Goal: Navigation & Orientation: Find specific page/section

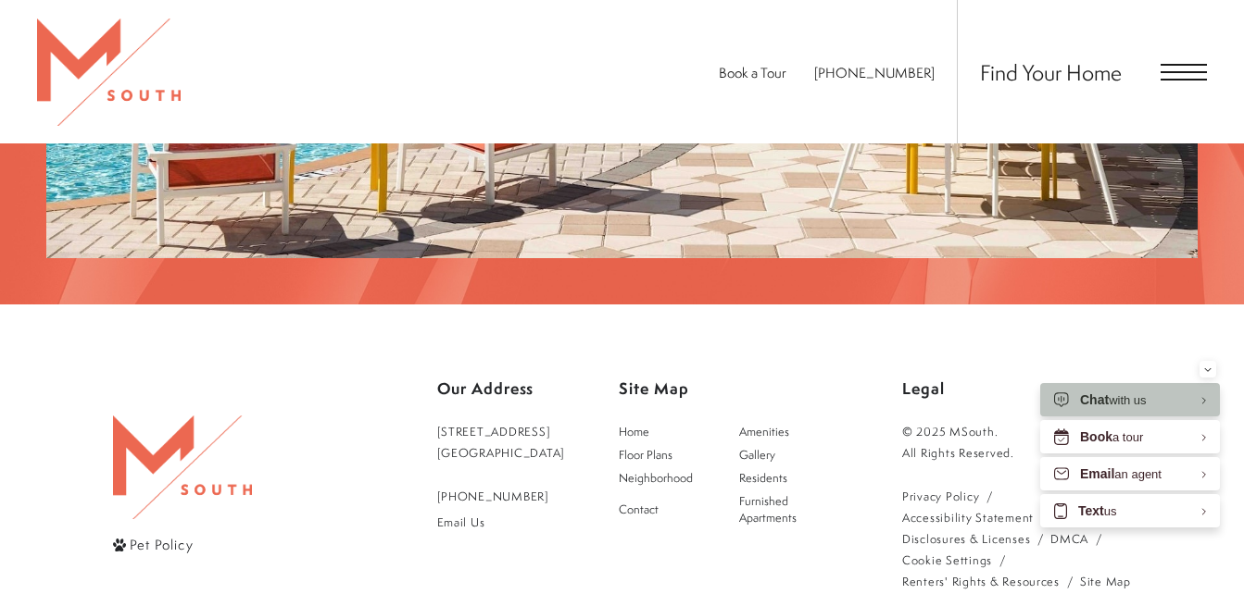
scroll to position [3056, 0]
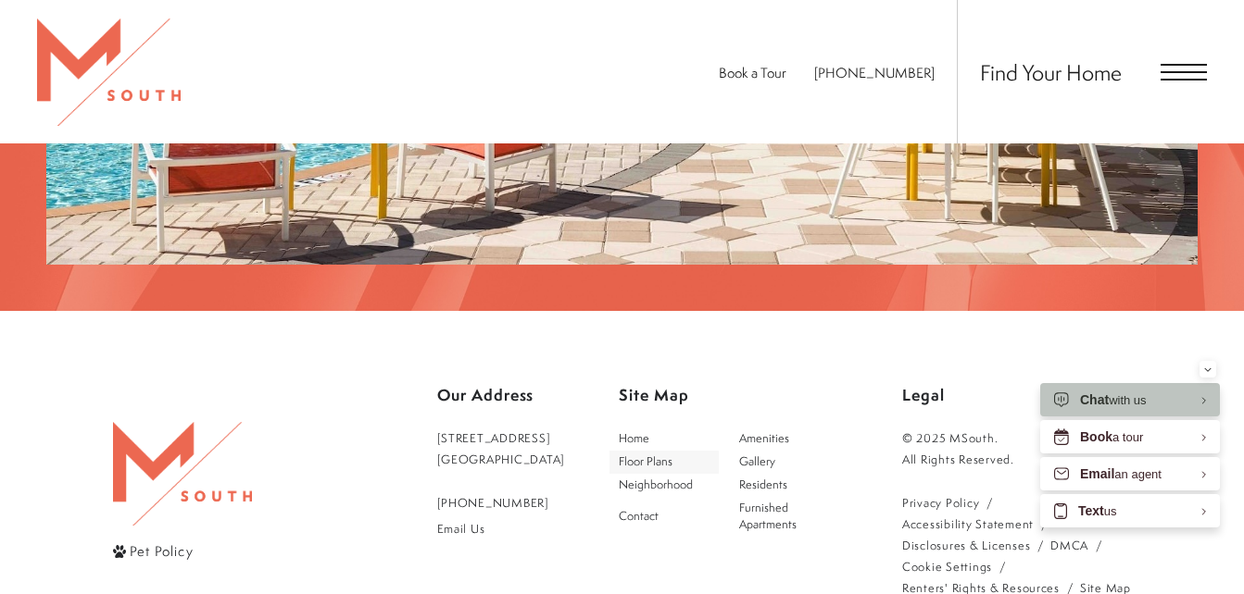
click at [662, 454] on span "Floor Plans" at bounding box center [646, 462] width 54 height 16
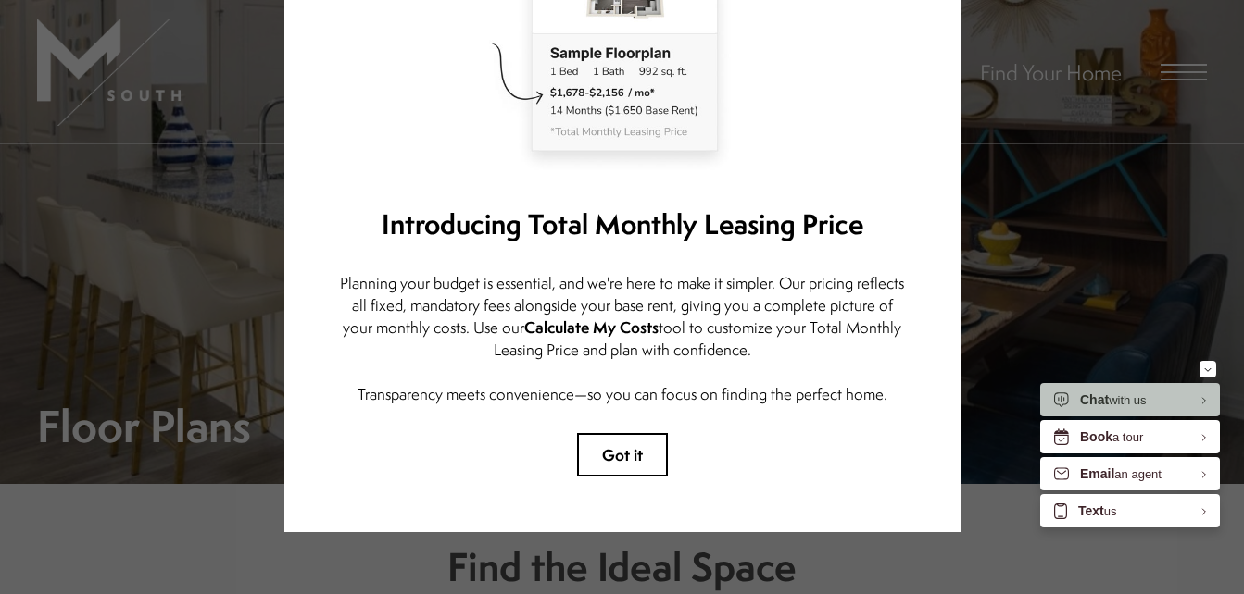
scroll to position [260, 0]
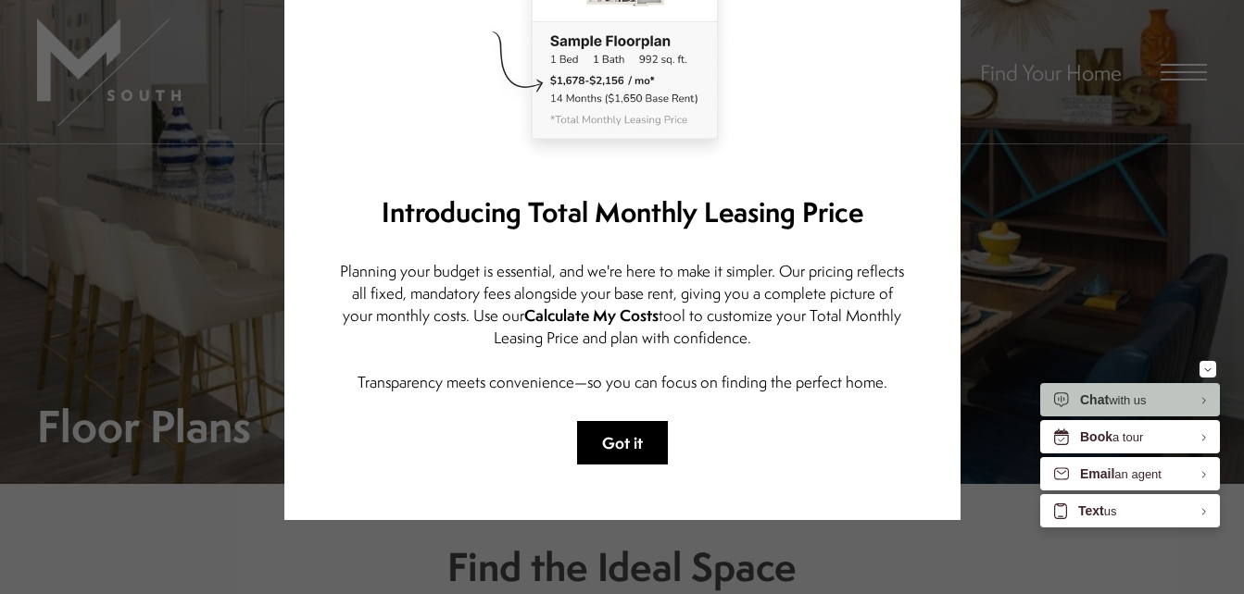
click at [629, 424] on button "Got it" at bounding box center [622, 443] width 91 height 44
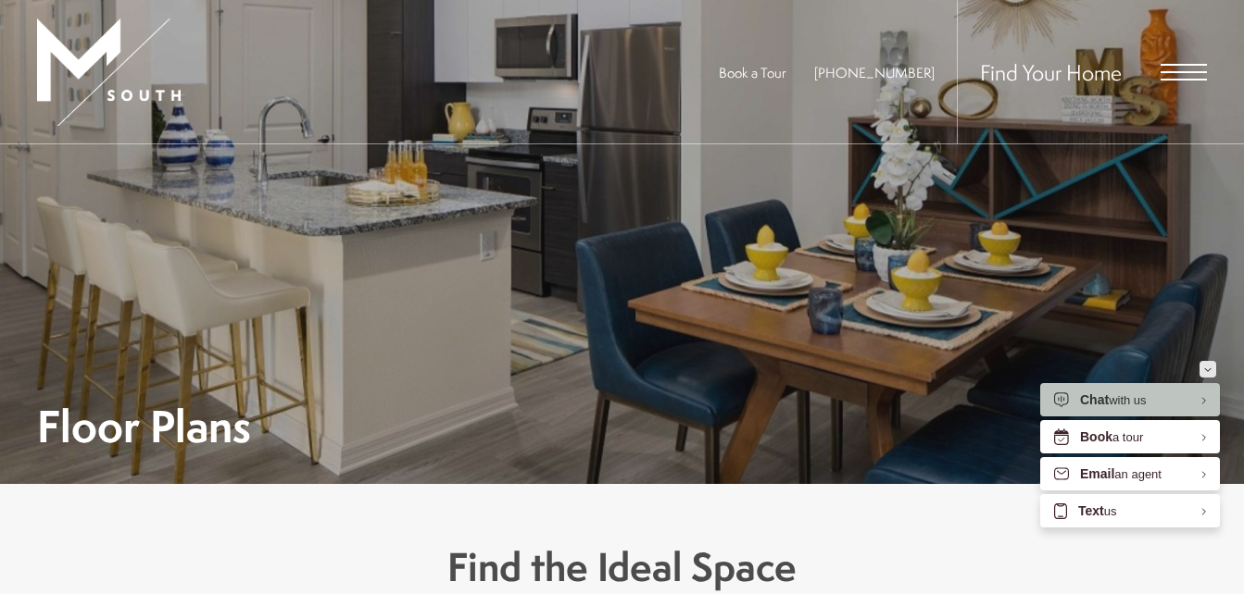
click at [1208, 371] on icon "Minimize" at bounding box center [1207, 370] width 7 height 5
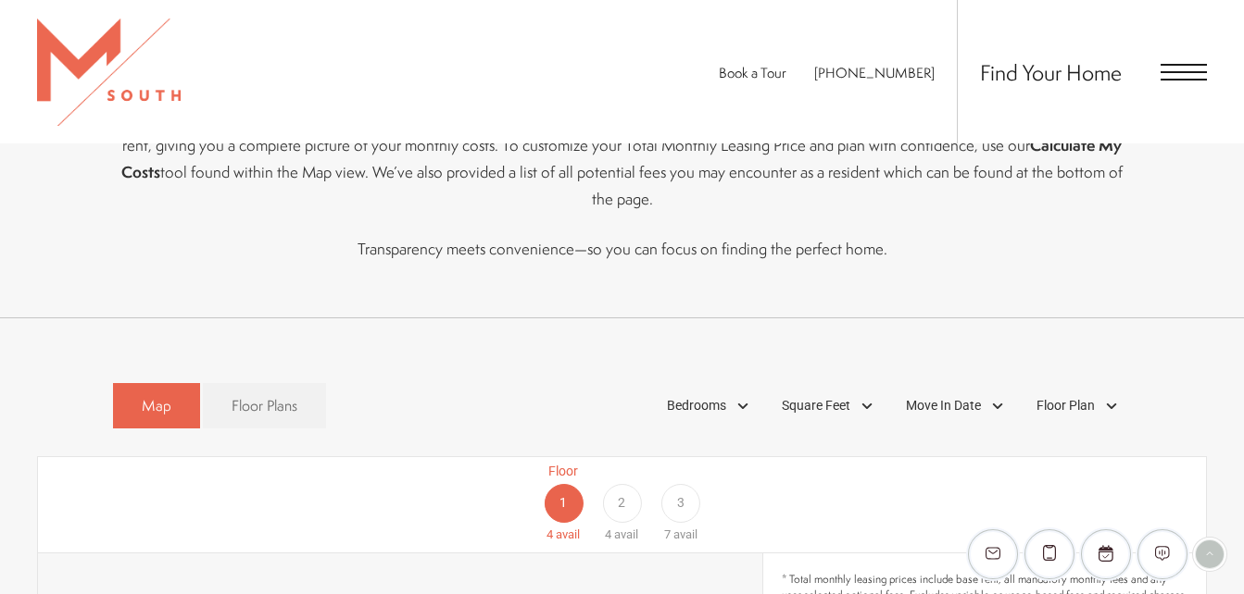
scroll to position [833, 0]
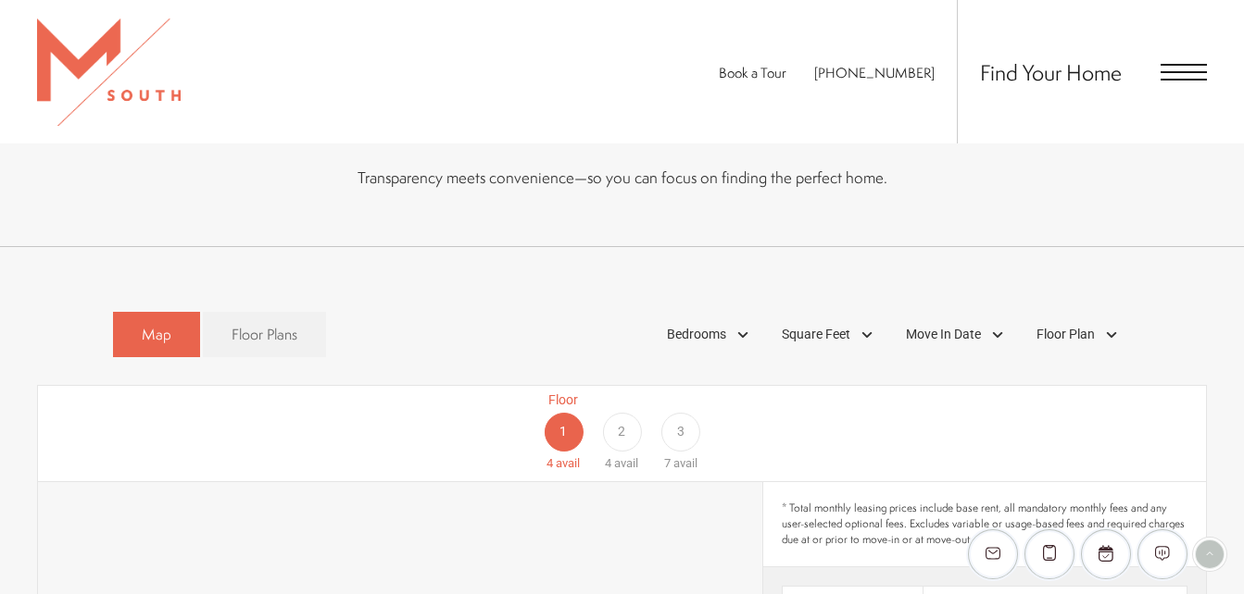
click at [631, 413] on div "2" at bounding box center [621, 432] width 39 height 39
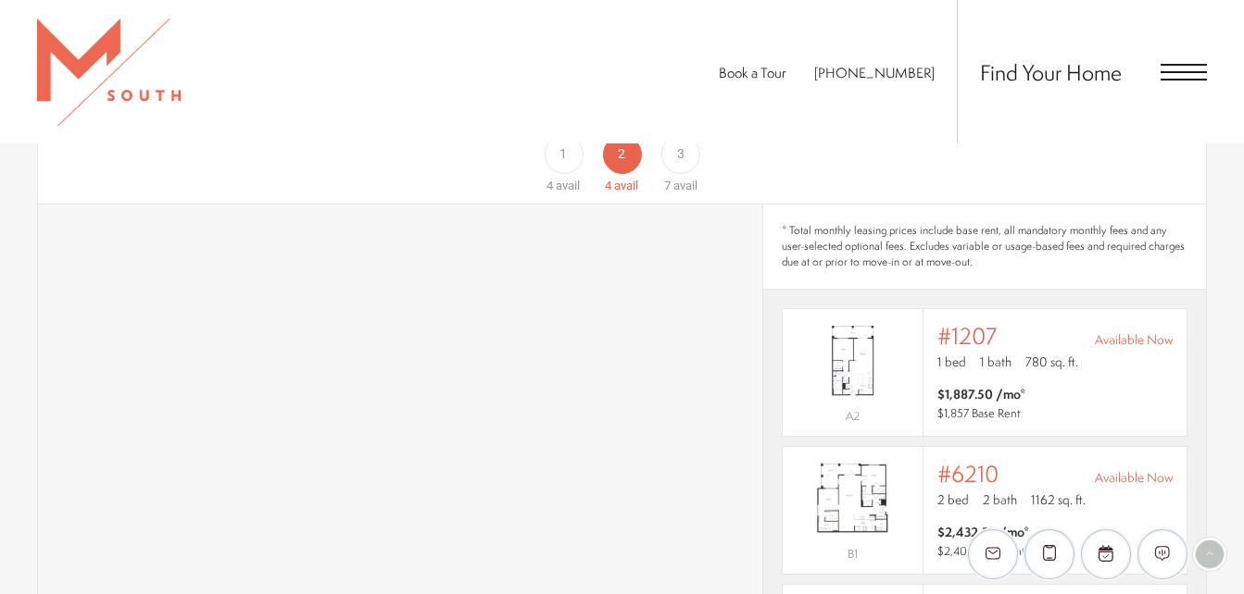
scroll to position [1204, 0]
